Goal: Transaction & Acquisition: Register for event/course

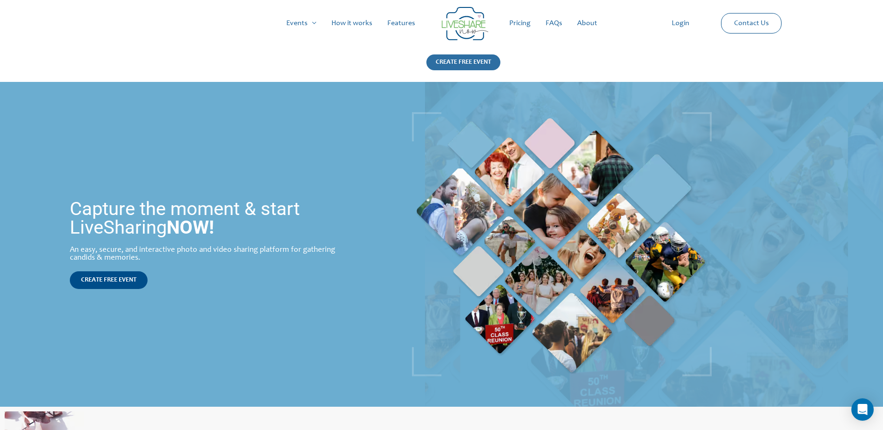
click at [464, 64] on div "CREATE FREE EVENT" at bounding box center [463, 62] width 74 height 16
click at [517, 21] on link "Pricing" at bounding box center [520, 23] width 36 height 30
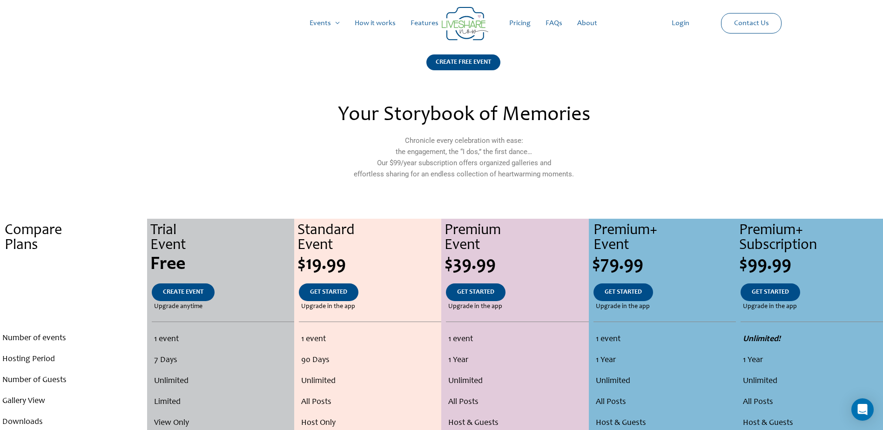
scroll to position [155, 0]
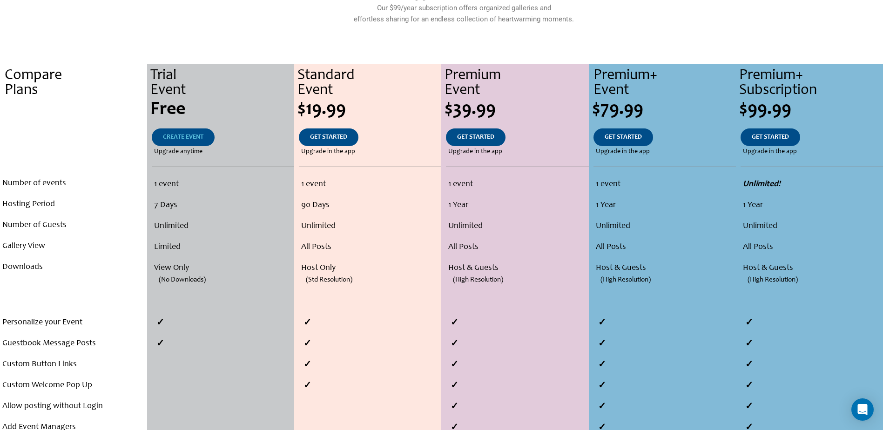
click at [186, 136] on span "CREATE EVENT" at bounding box center [183, 137] width 41 height 7
